Goal: Information Seeking & Learning: Check status

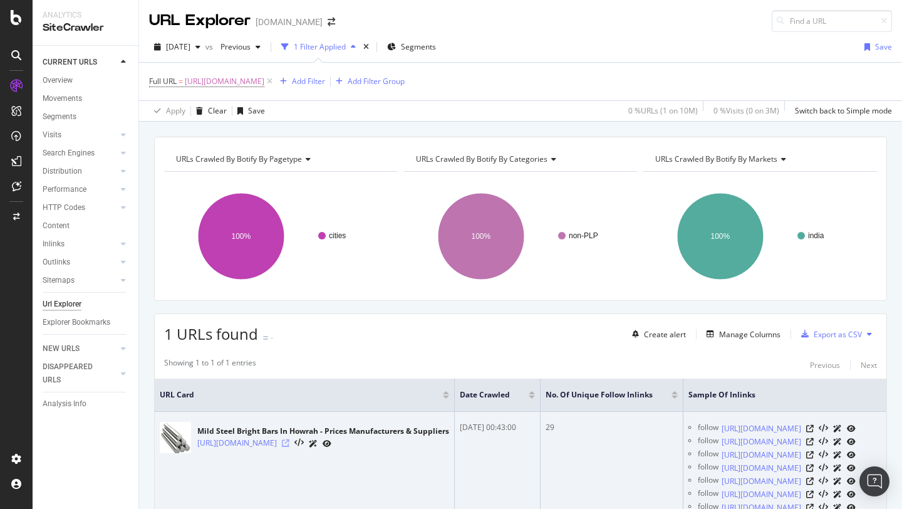
click at [290, 445] on icon at bounding box center [286, 443] width 8 height 8
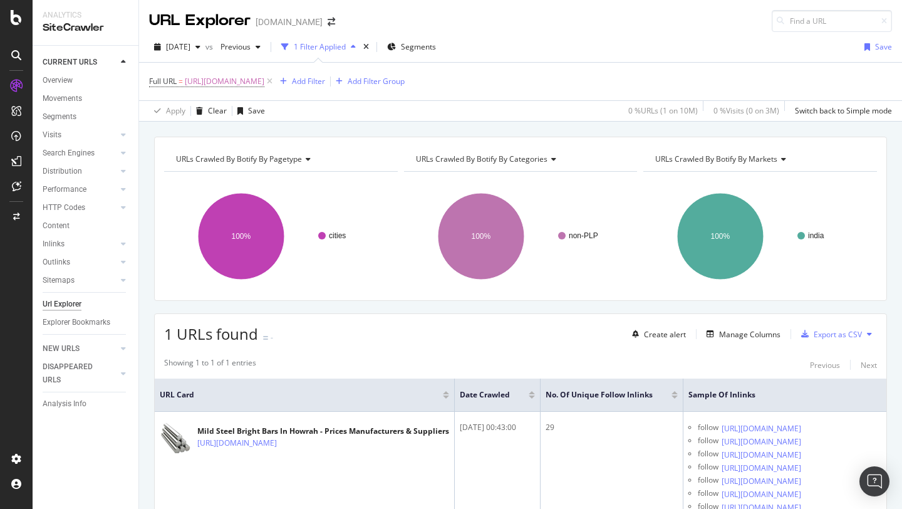
click at [728, 90] on div "Full URL = [URL][DOMAIN_NAME] Add Filter Add Filter Group" at bounding box center [520, 82] width 743 height 38
